Goal: Task Accomplishment & Management: Manage account settings

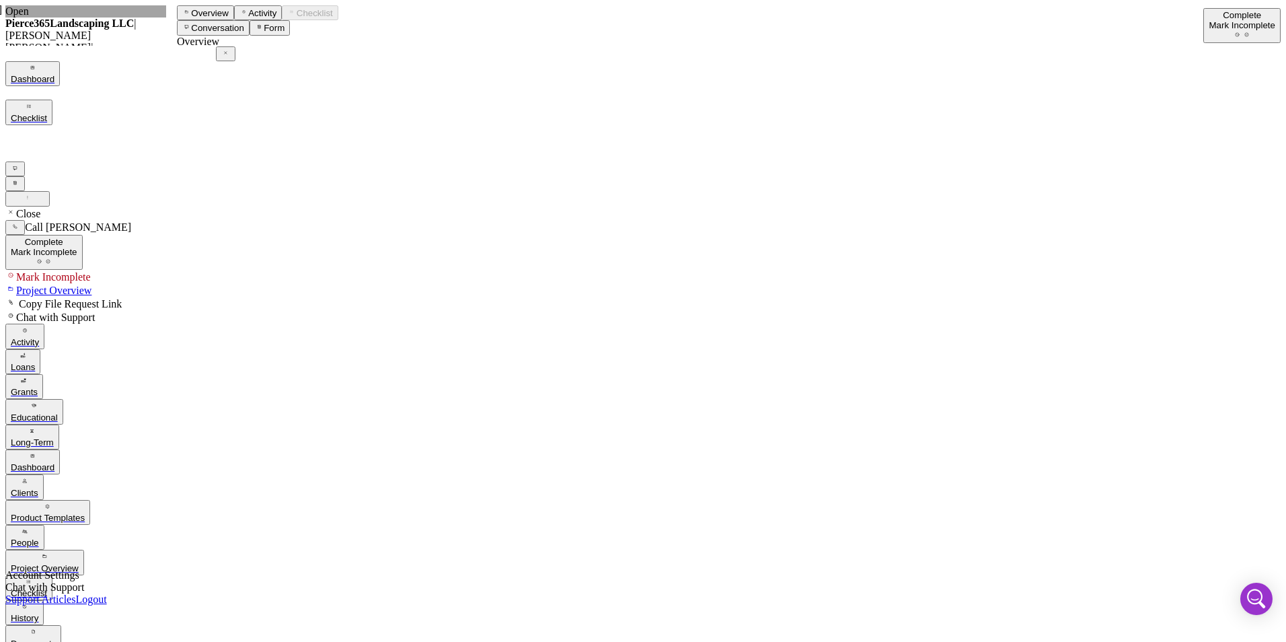
scroll to position [978, 0]
click at [54, 462] on div "Dashboard" at bounding box center [33, 467] width 44 height 10
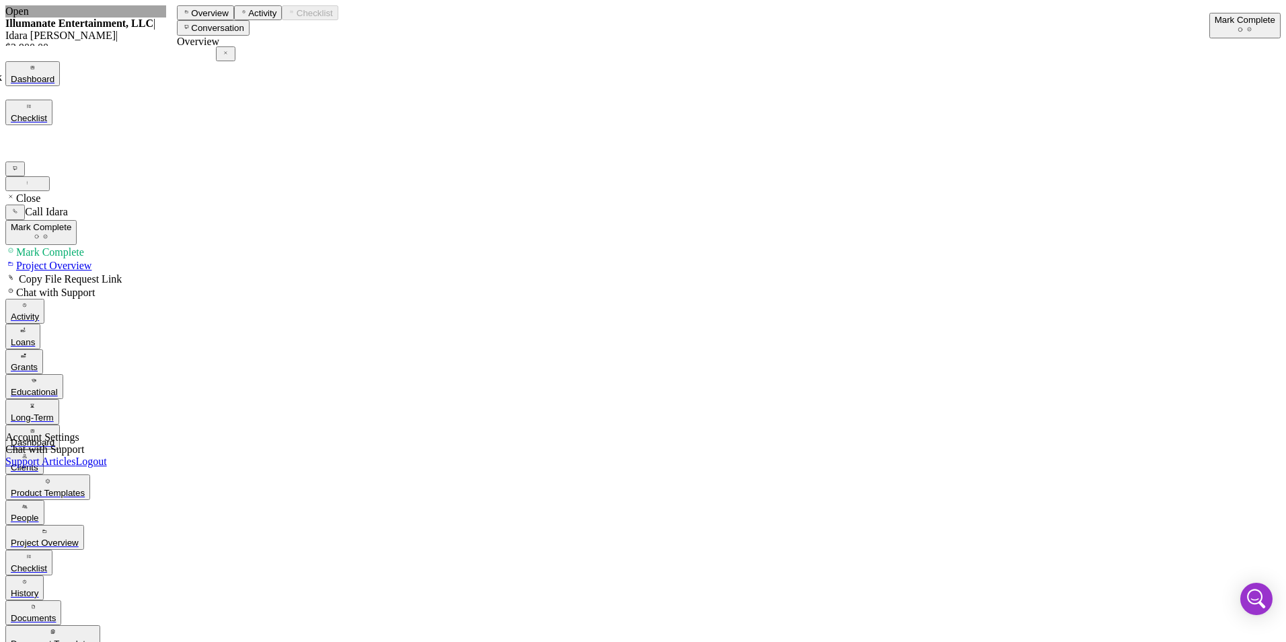
click at [1221, 25] on div "Mark Complete" at bounding box center [1245, 20] width 61 height 10
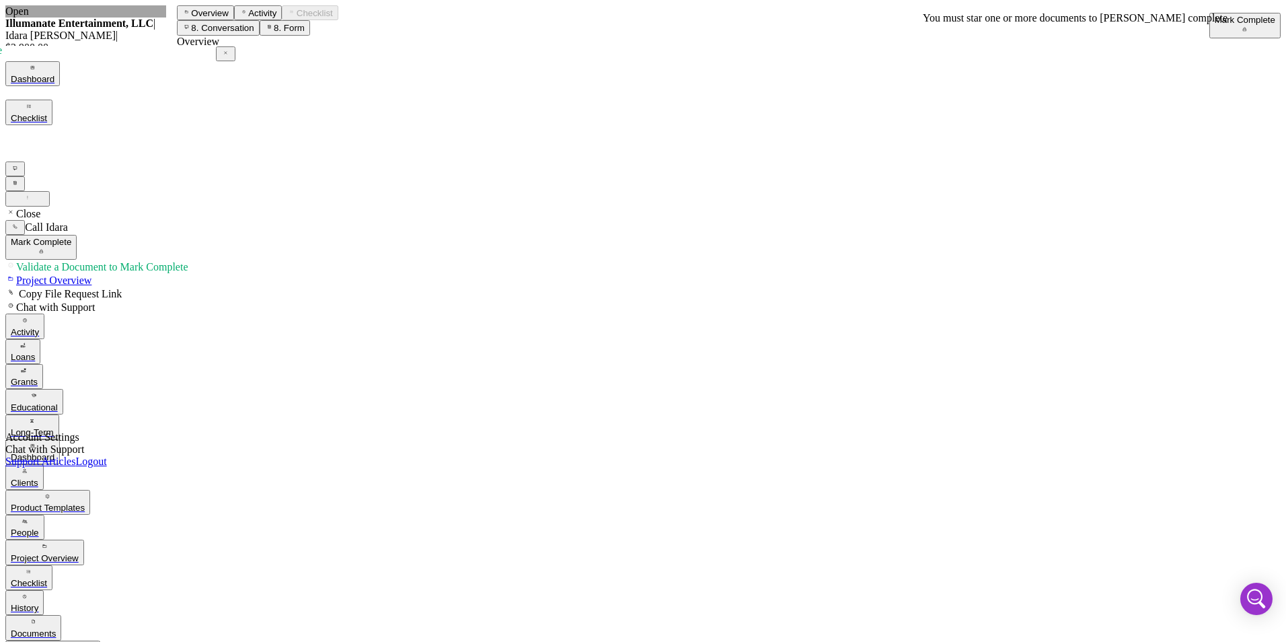
click at [1215, 18] on div "Mark Complete" at bounding box center [1245, 20] width 61 height 10
click at [54, 452] on div "Dashboard" at bounding box center [33, 457] width 44 height 10
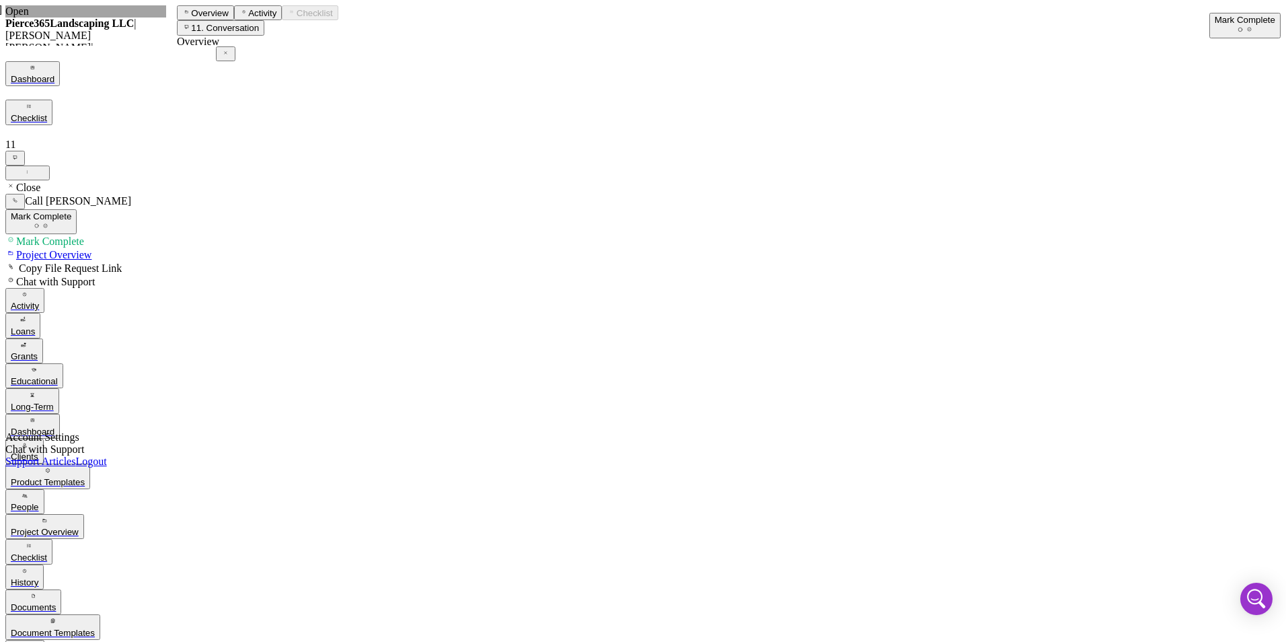
click at [1215, 24] on div "Mark Complete" at bounding box center [1245, 20] width 61 height 10
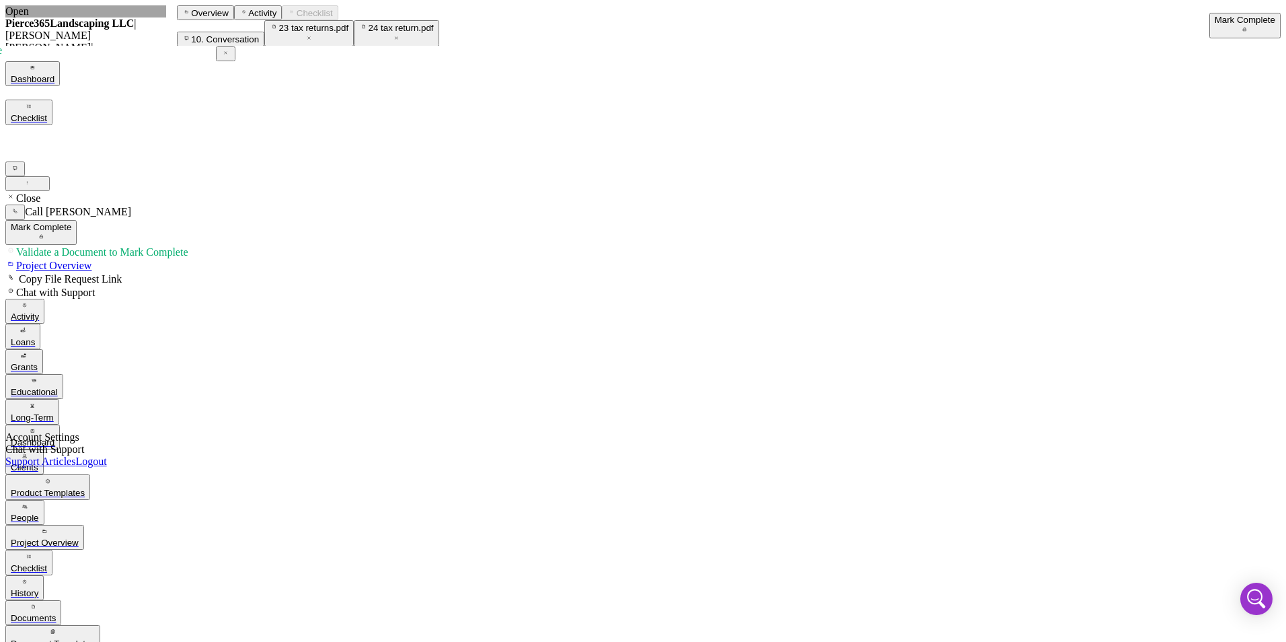
scroll to position [517, 0]
click at [1227, 18] on div "Mark Complete" at bounding box center [1245, 20] width 61 height 10
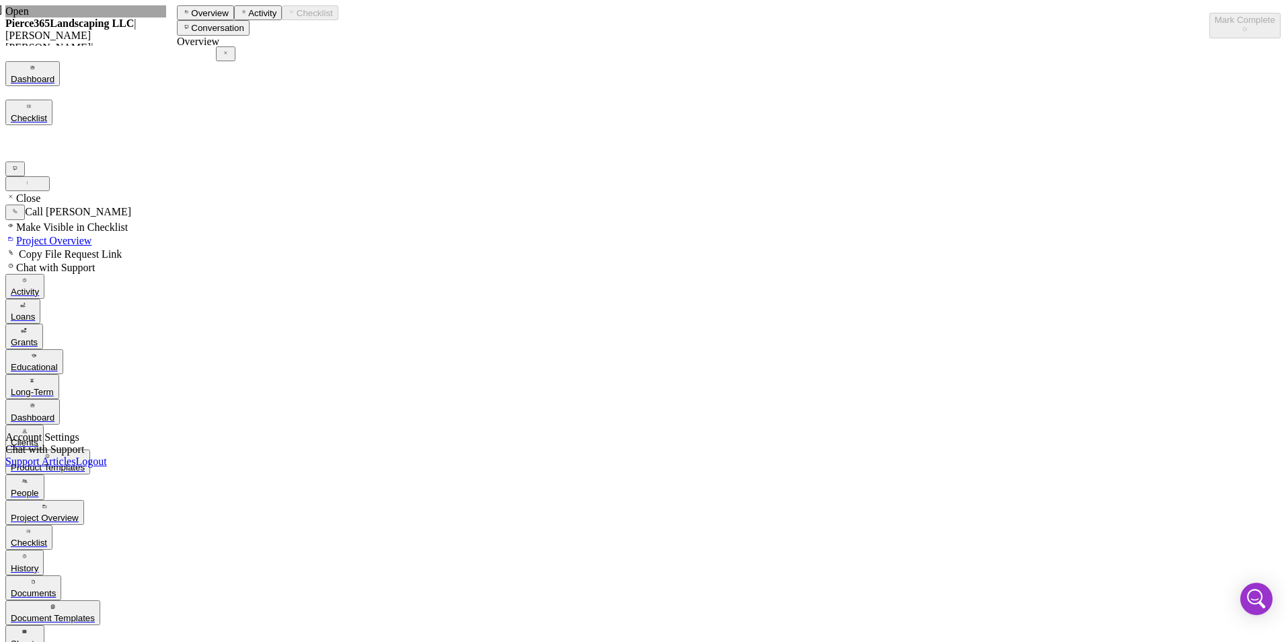
click at [38, 563] on div "History" at bounding box center [25, 568] width 28 height 10
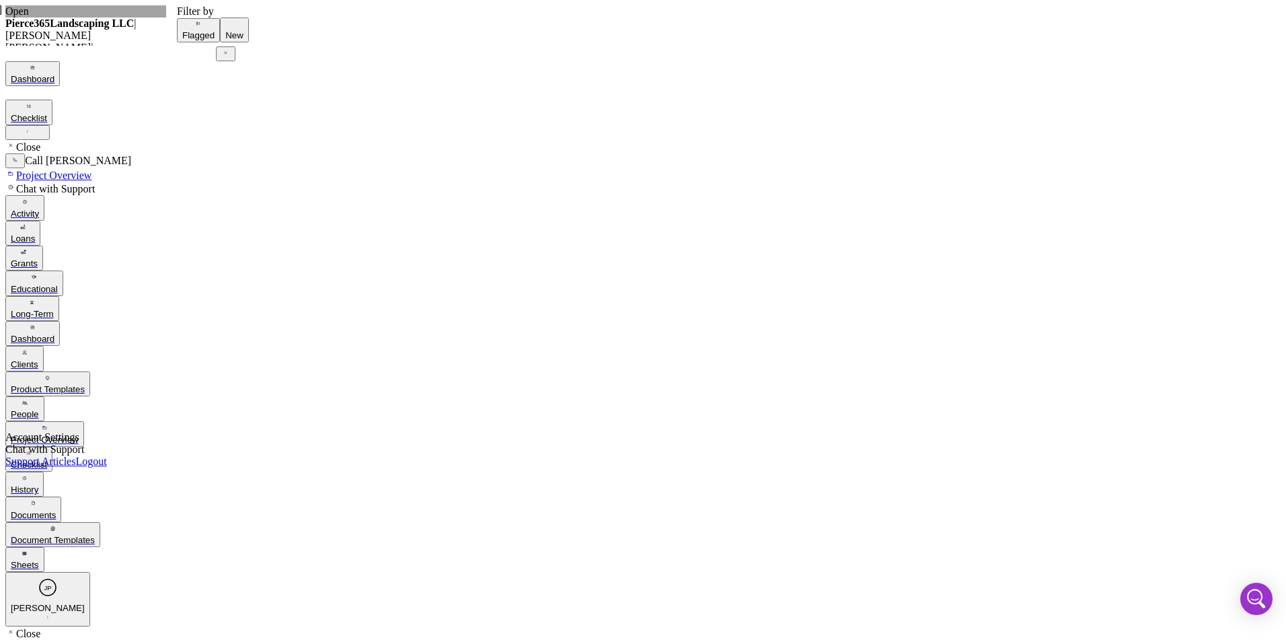
click at [54, 334] on div "Dashboard" at bounding box center [33, 339] width 44 height 10
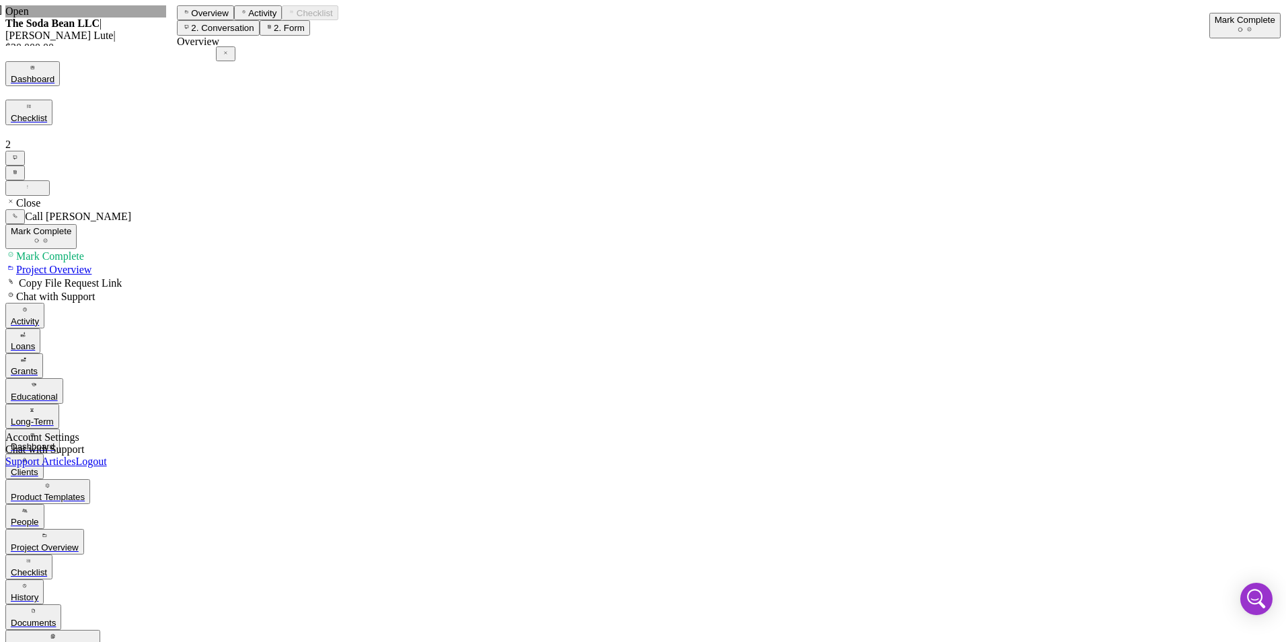
click at [54, 441] on div "Dashboard" at bounding box center [33, 446] width 44 height 10
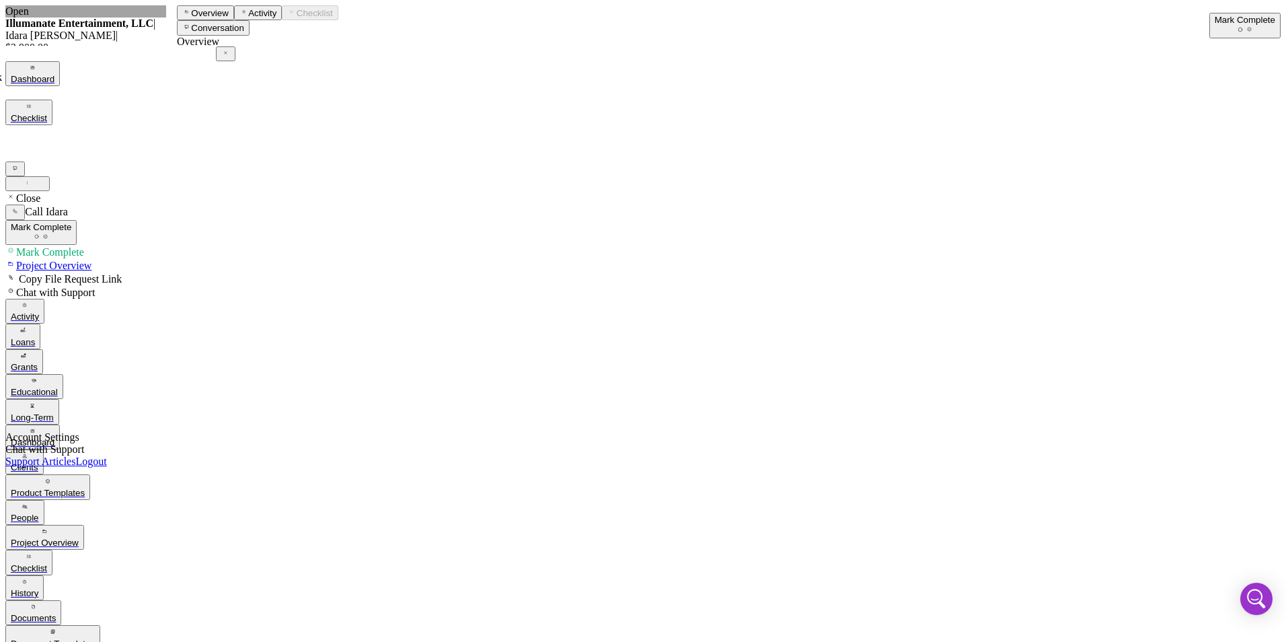
click at [215, 18] on label "Overview" at bounding box center [210, 13] width 38 height 10
click at [194, 559] on icon "Icon/Edit" at bounding box center [190, 563] width 9 height 9
drag, startPoint x: 356, startPoint y: 398, endPoint x: 205, endPoint y: 442, distance: 156.9
click at [204, 572] on form "Amount $2,900 Standard Rate Standard Term" at bounding box center [693, 611] width 1032 height 79
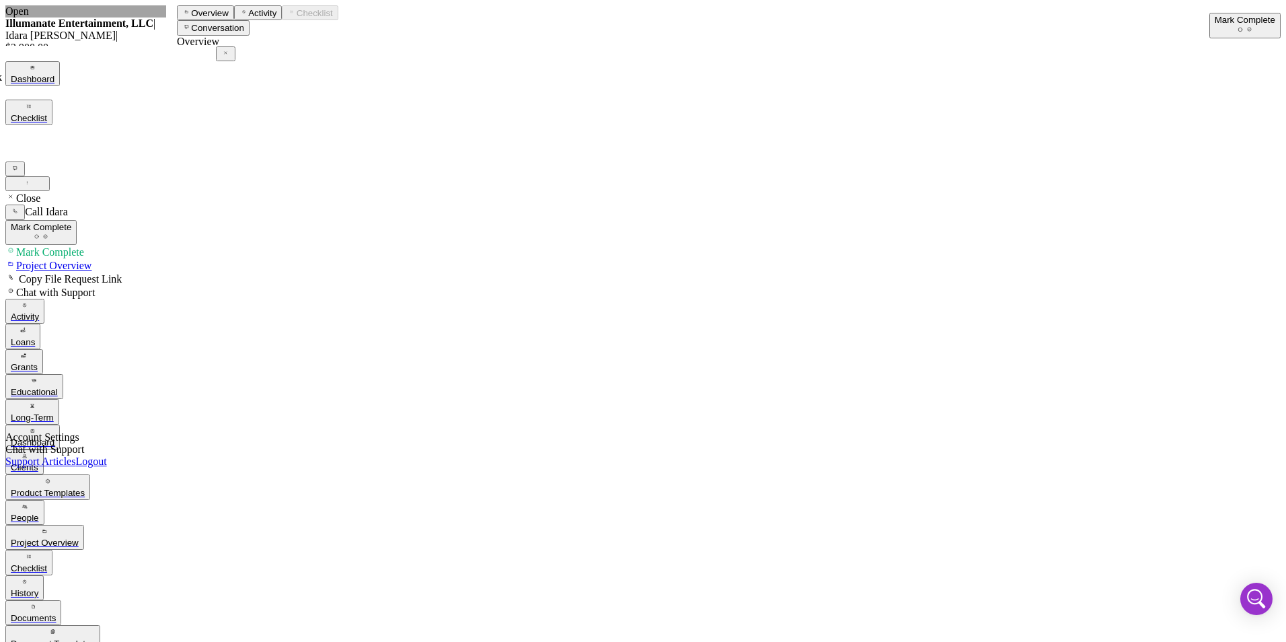
type input "$5,000"
click at [273, 560] on div "Save" at bounding box center [263, 565] width 20 height 10
click at [296, 610] on input at bounding box center [236, 617] width 119 height 14
type input "8.500%"
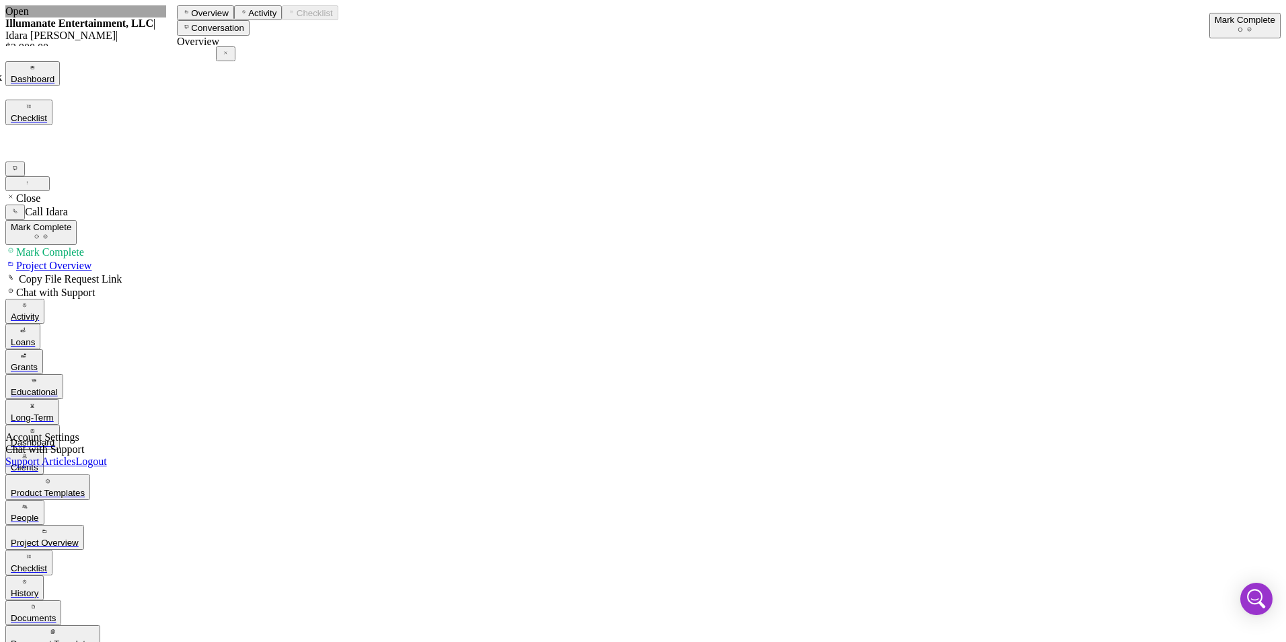
click at [273, 560] on div "Save" at bounding box center [263, 565] width 20 height 10
click at [54, 437] on div "Dashboard" at bounding box center [33, 442] width 44 height 10
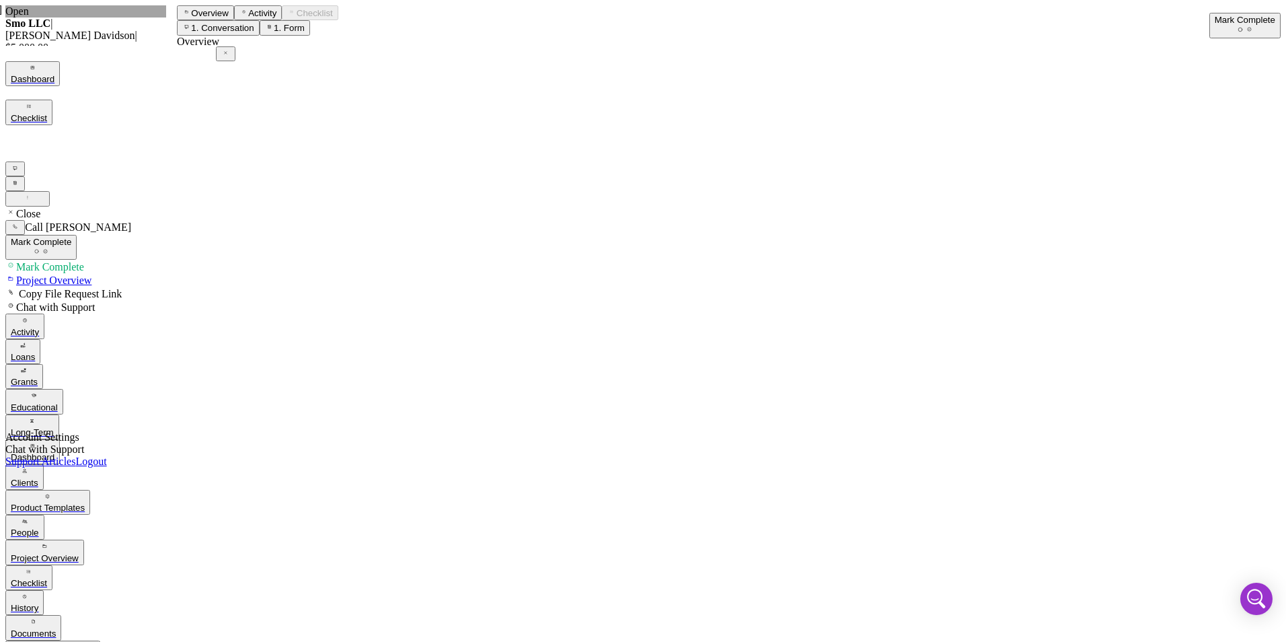
scroll to position [157, 0]
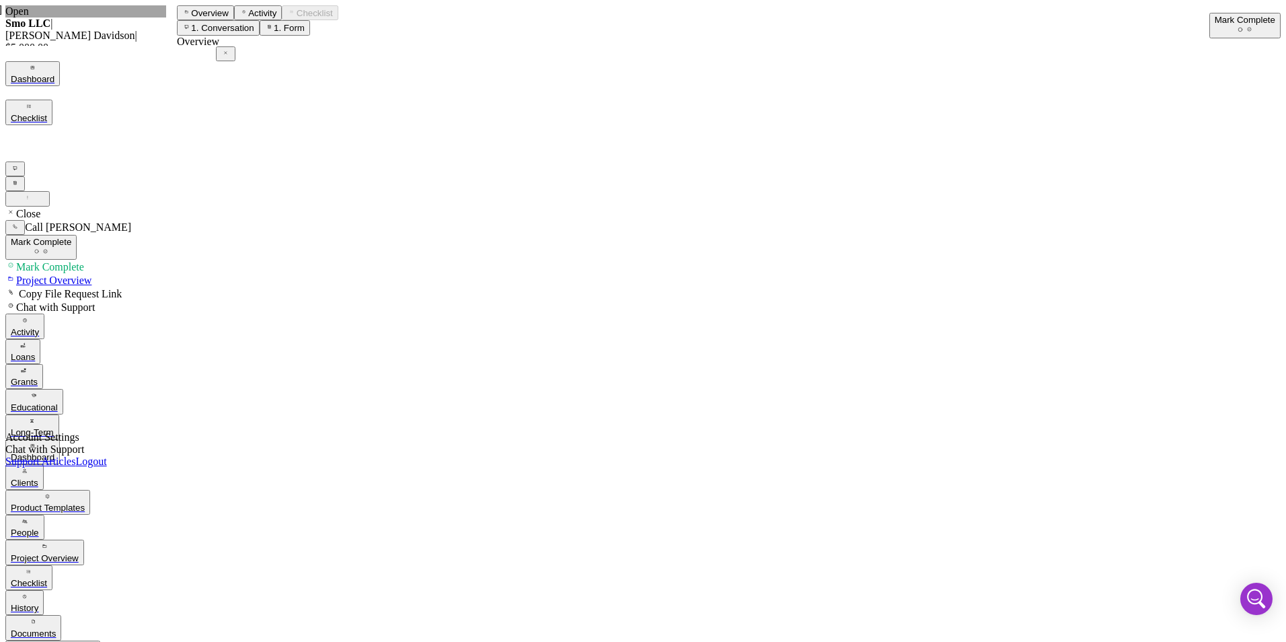
click at [44, 515] on button "People" at bounding box center [24, 527] width 39 height 25
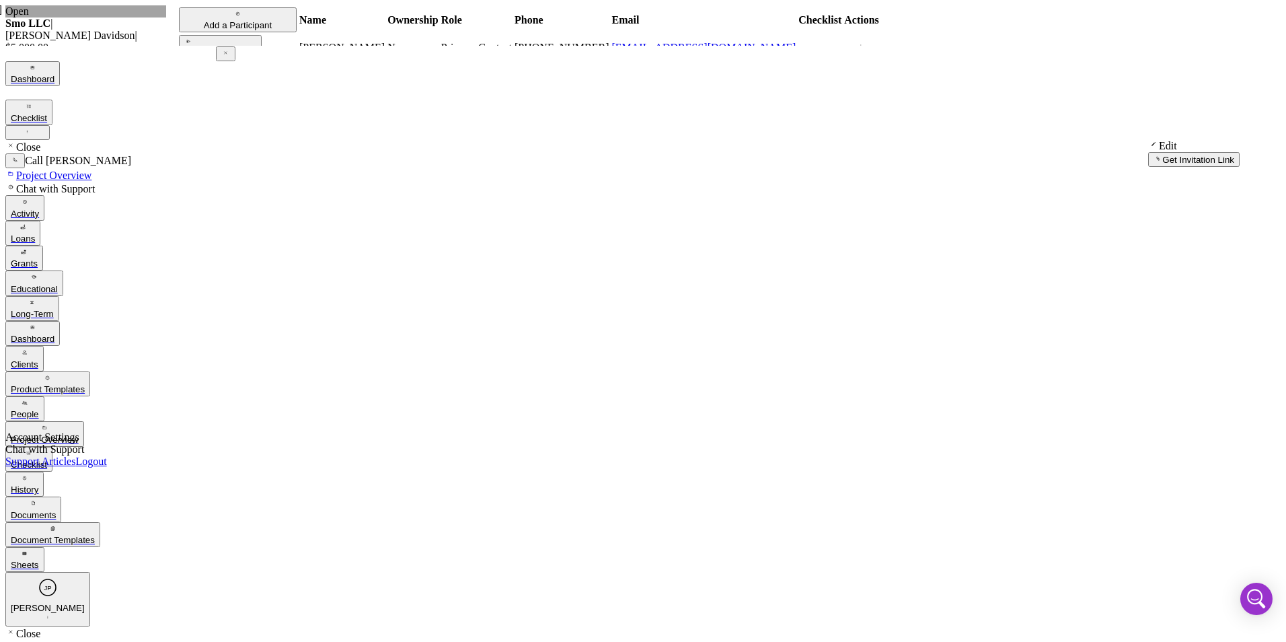
click at [878, 52] on icon "Icon/Overflow" at bounding box center [861, 46] width 34 height 11
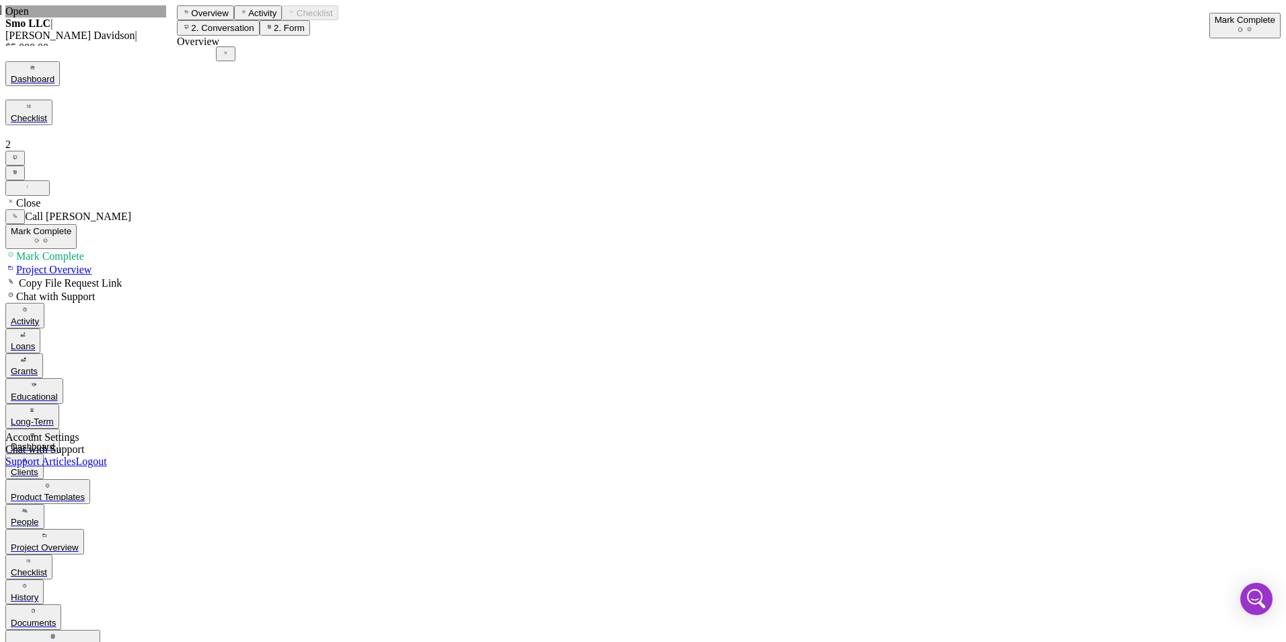
click at [213, 18] on label "Overview" at bounding box center [210, 13] width 38 height 10
click at [68, 542] on div "Project Overview" at bounding box center [45, 547] width 68 height 10
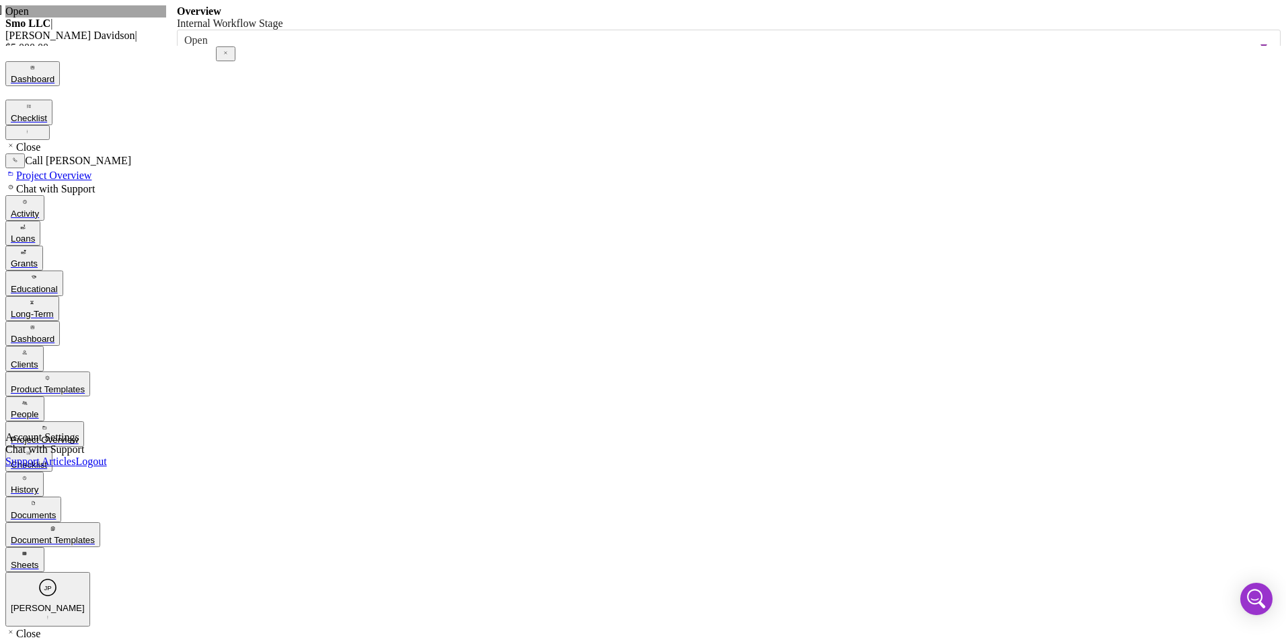
click at [47, 459] on div "Checklist" at bounding box center [29, 464] width 36 height 10
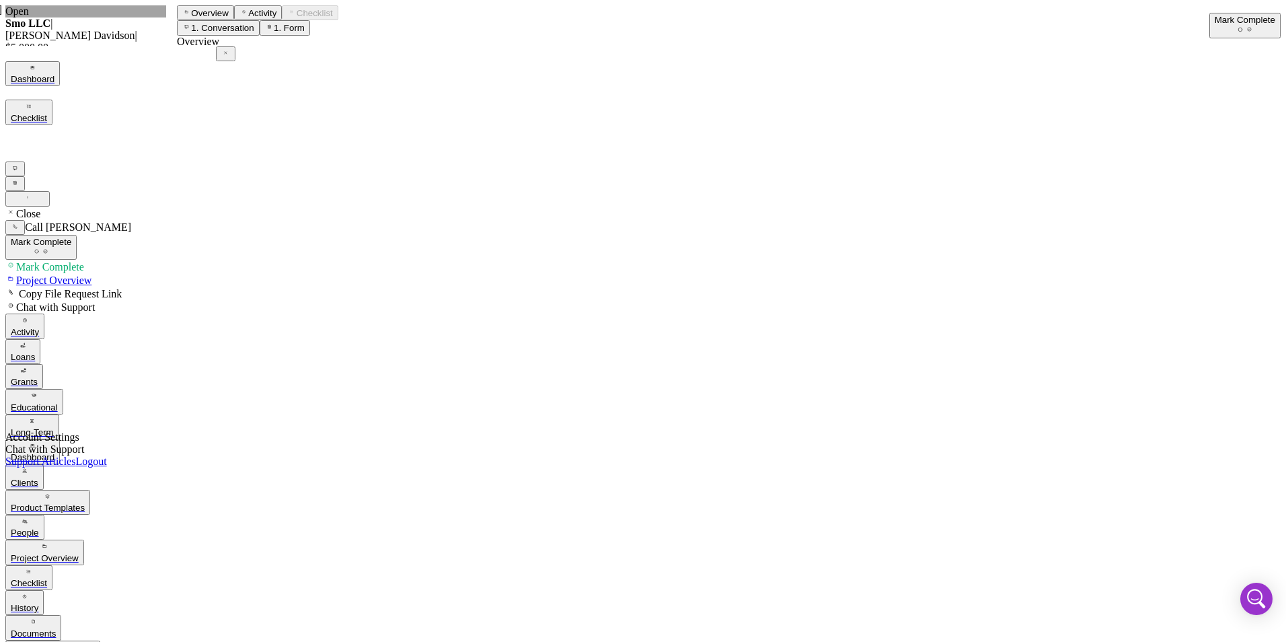
click at [189, 15] on icon at bounding box center [186, 11] width 7 height 7
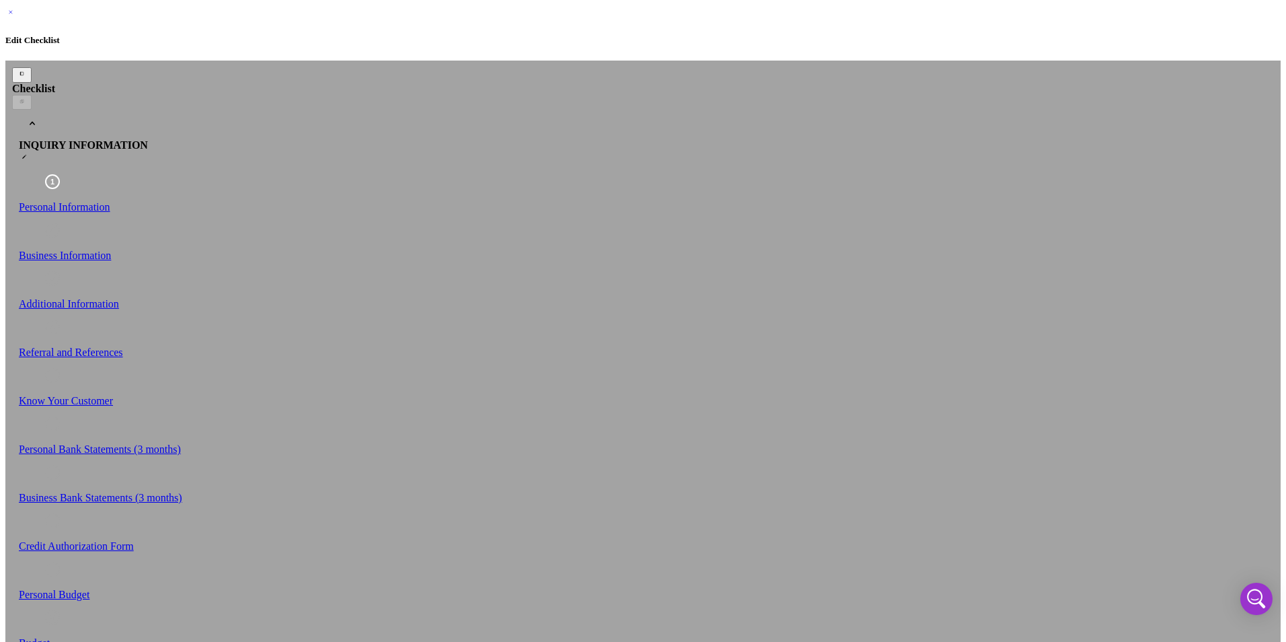
type textarea "<div> <p class="MsoNormal" style="margin-bottom: 0in; line-height: normal;"><st…"
type textarea "<div><span style="font-size: 11.0pt; line-height: 107%; font-family: 'Calibri',…"
click at [16, 17] on icon "Icon/Menu Close" at bounding box center [10, 12] width 11 height 11
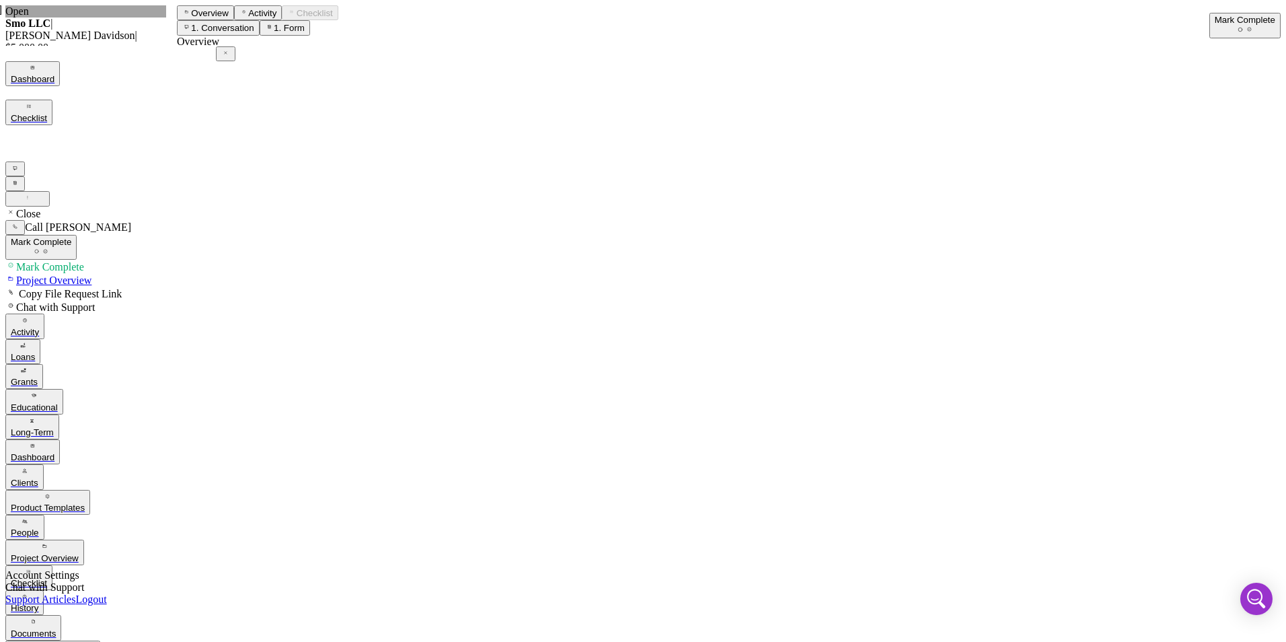
click at [39, 527] on div "People" at bounding box center [25, 532] width 28 height 10
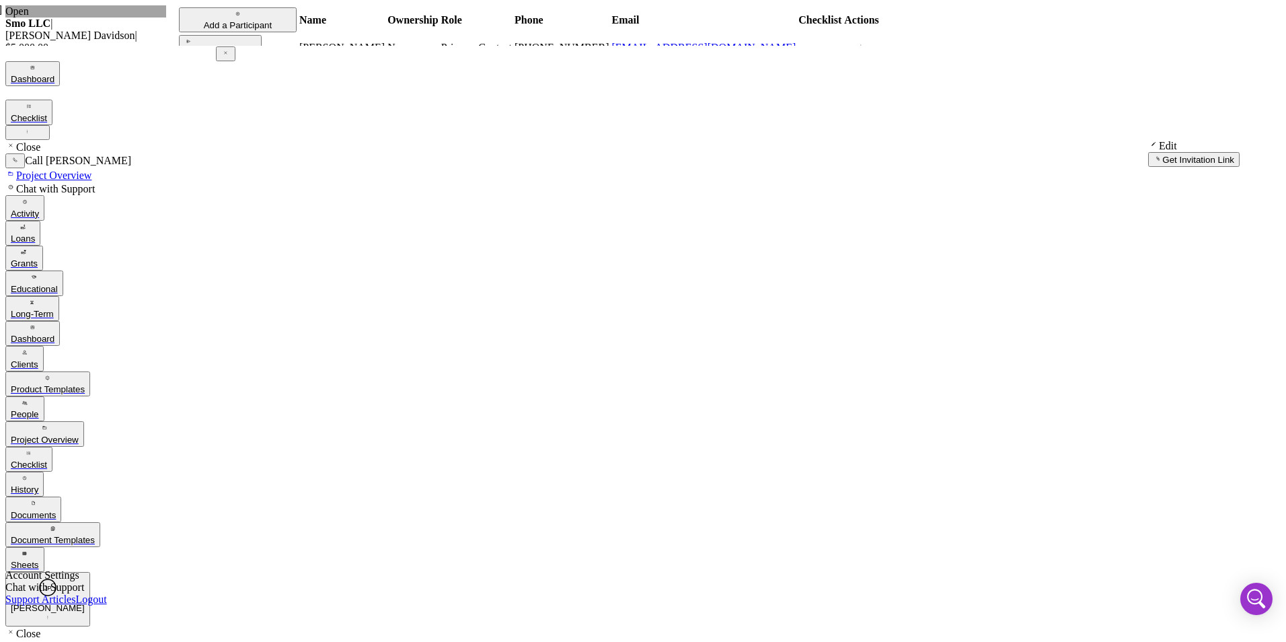
click at [220, 59] on div "Re-send Invitation" at bounding box center [220, 53] width 72 height 10
click at [54, 334] on div "Dashboard" at bounding box center [33, 339] width 44 height 10
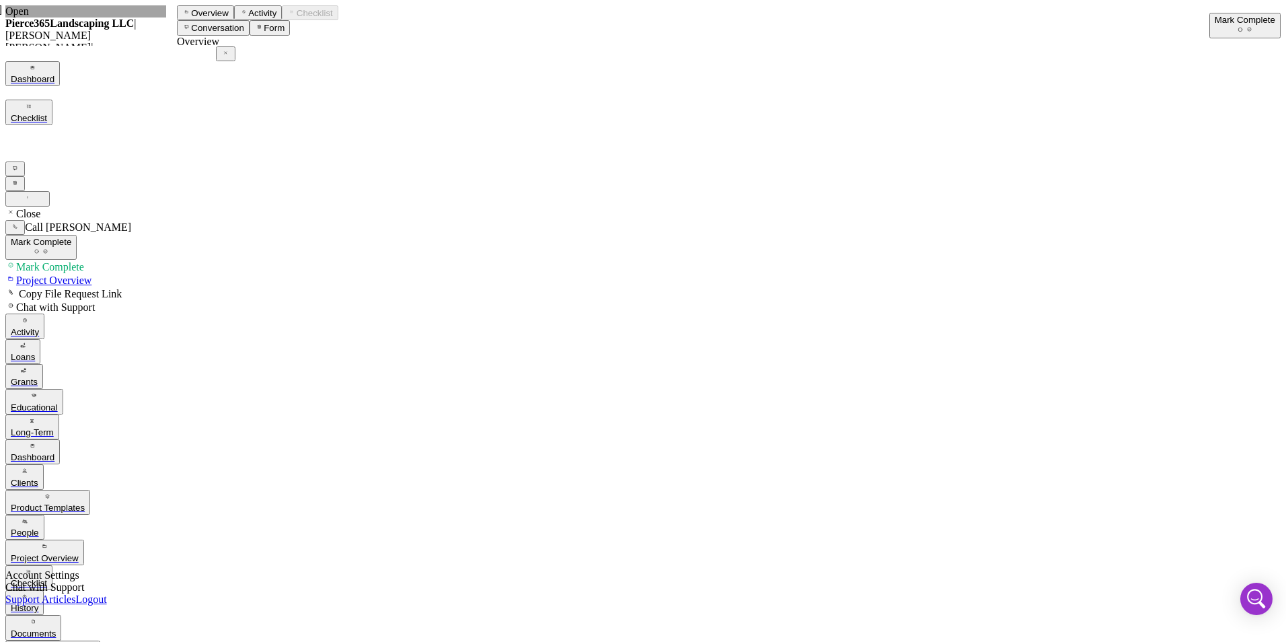
scroll to position [512, 0]
click at [1239, 24] on div "Mark Complete" at bounding box center [1245, 20] width 61 height 10
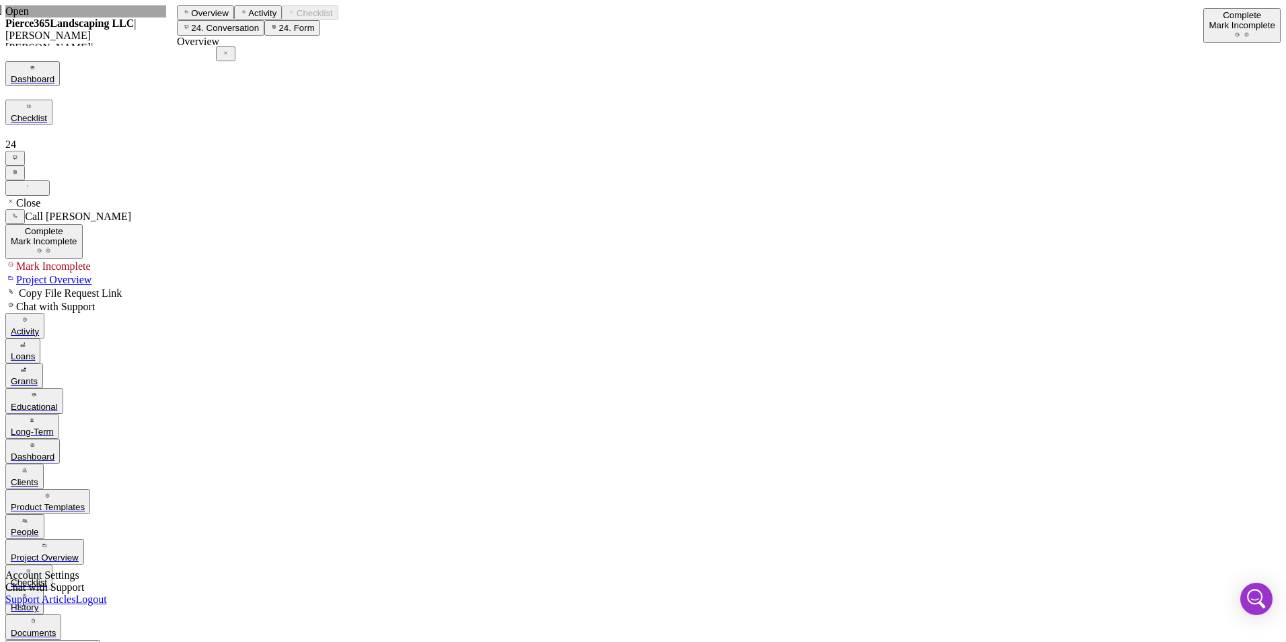
click at [39, 326] on div "Activity" at bounding box center [25, 331] width 28 height 10
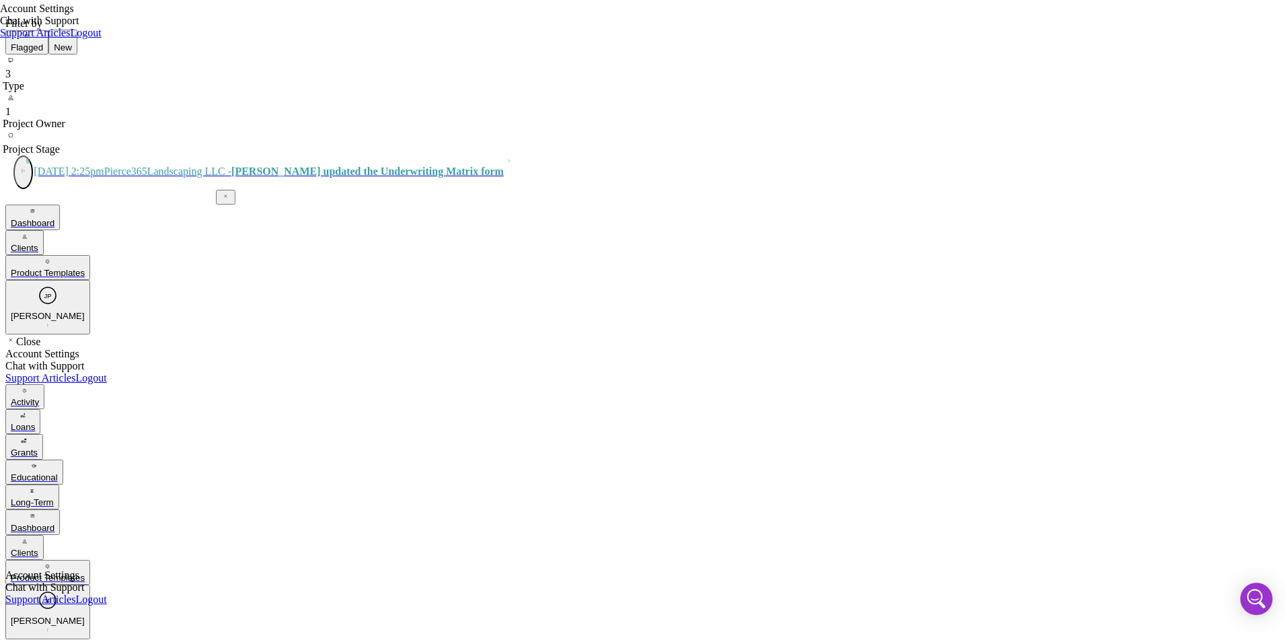
click at [395, 80] on div "Type" at bounding box center [637, 86] width 1268 height 12
click at [467, 118] on div "Project Owner" at bounding box center [637, 124] width 1268 height 12
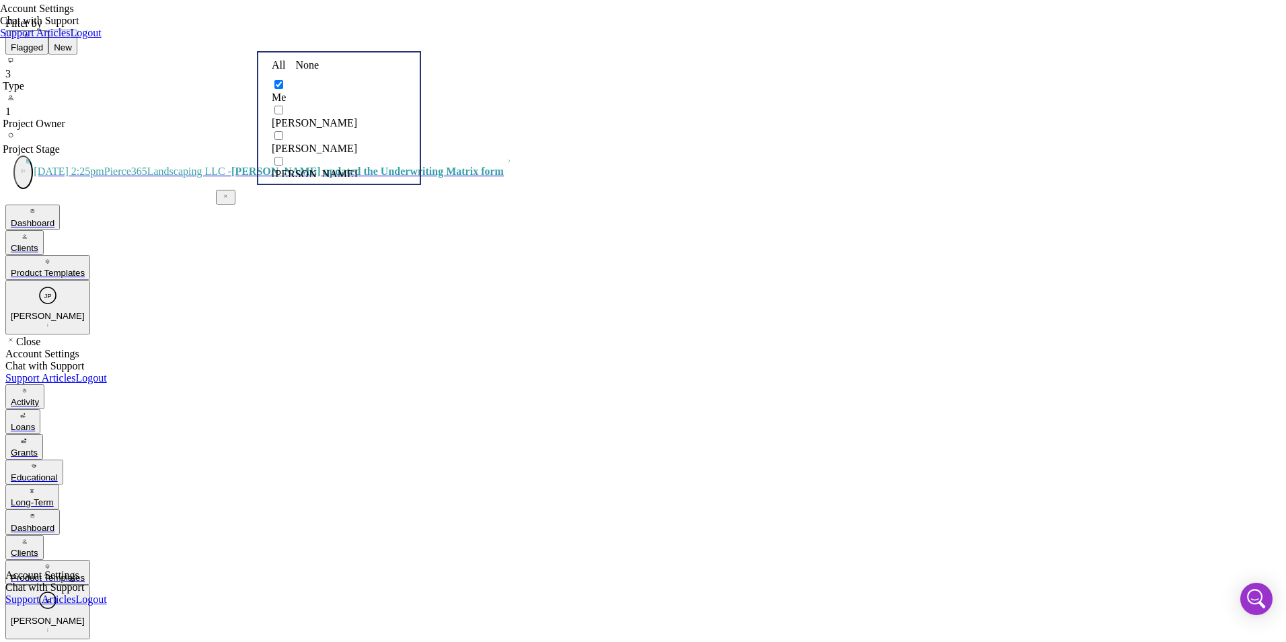
click at [54, 523] on div "Dashboard" at bounding box center [33, 528] width 44 height 10
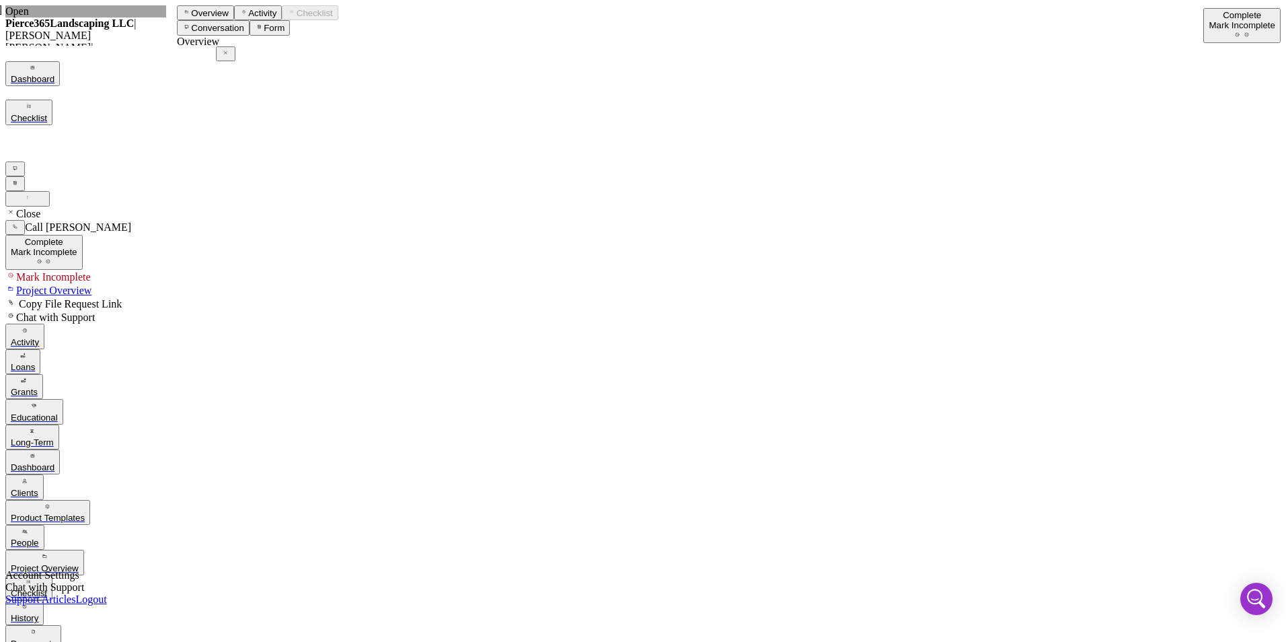
click at [54, 462] on div "Dashboard" at bounding box center [33, 467] width 44 height 10
